Goal: Go to known website: Go to known website

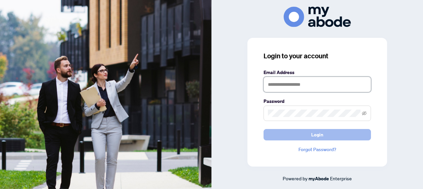
type input "**********"
click at [313, 137] on span "Login" at bounding box center [317, 134] width 12 height 11
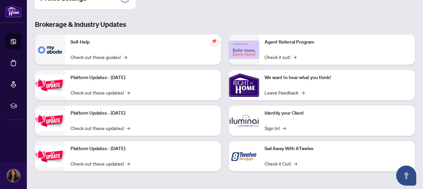
scroll to position [118, 0]
click at [273, 126] on link "Sign In! →" at bounding box center [274, 127] width 21 height 7
